Goal: Information Seeking & Learning: Learn about a topic

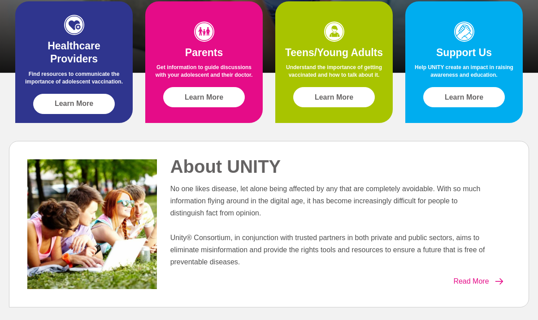
scroll to position [301, 0]
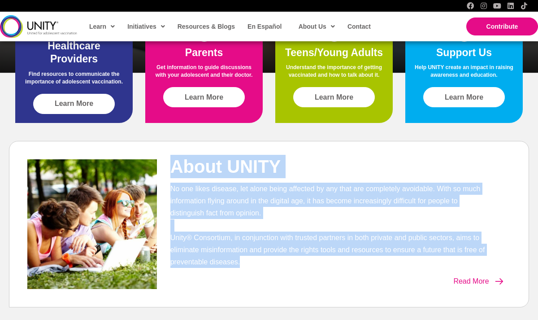
drag, startPoint x: 171, startPoint y: 166, endPoint x: 307, endPoint y: 283, distance: 179.7
click at [307, 283] on div "About UNITY No one likes disease, let alone being affected by any that are comp…" at bounding box center [338, 223] width 354 height 137
click at [457, 282] on span "Read More" at bounding box center [470, 282] width 35 height 8
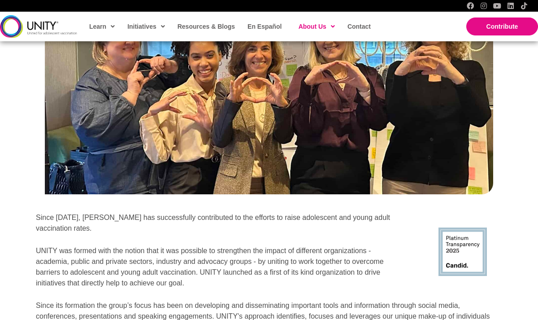
scroll to position [1097, 0]
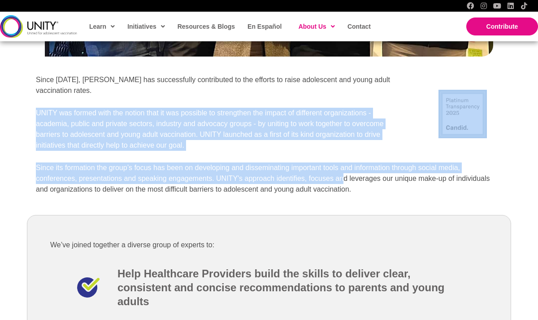
drag, startPoint x: 36, startPoint y: 102, endPoint x: 343, endPoint y: 171, distance: 314.0
click at [344, 171] on div "Our History Since 2014, UNITY has successfully contributed to the efforts to ra…" at bounding box center [269, 101] width 484 height 608
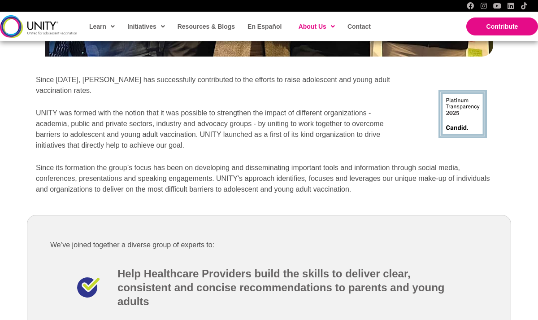
click at [353, 174] on p "Since its formation the group’s focus has been on developing and disseminating …" at bounding box center [269, 178] width 466 height 32
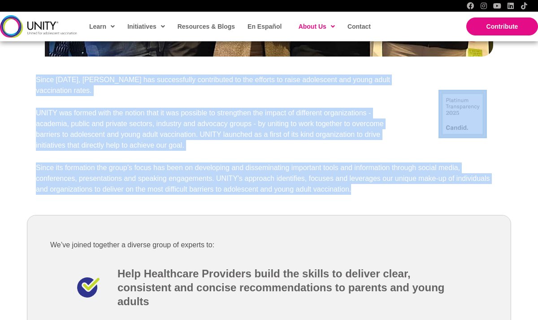
drag, startPoint x: 353, startPoint y: 177, endPoint x: 29, endPoint y: 80, distance: 337.6
click at [29, 80] on div "Our History Since 2014, UNITY has successfully contributed to the efforts to ra…" at bounding box center [269, 101] width 484 height 608
click at [116, 115] on p "UNITY was formed with the notion that it was possible to strengthen the impact …" at bounding box center [221, 129] width 370 height 43
drag, startPoint x: 35, startPoint y: 79, endPoint x: 353, endPoint y: 175, distance: 331.3
click at [353, 175] on div "Our History Since 2014, UNITY has successfully contributed to the efforts to ra…" at bounding box center [269, 101] width 484 height 608
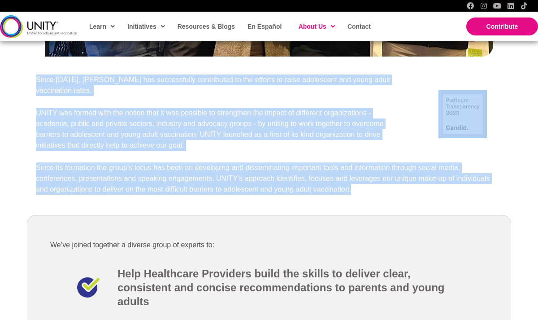
copy div "Since 2014, UNITY has successfully contributed to the efforts to raise adolesce…"
